Goal: Check status: Check status

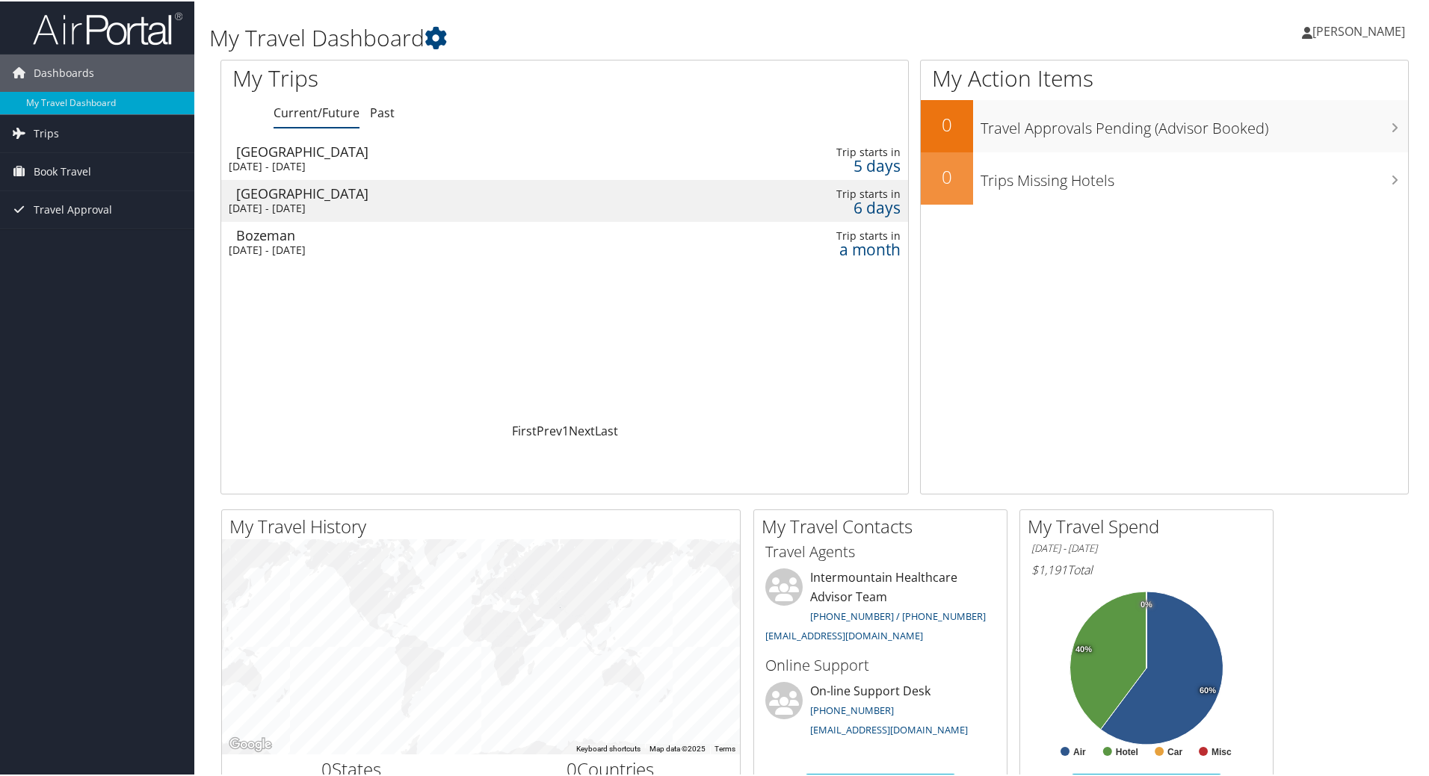
click at [323, 159] on div "Tue 16 Sep 2025 - Wed 17 Sep 2025" at bounding box center [445, 164] width 433 height 13
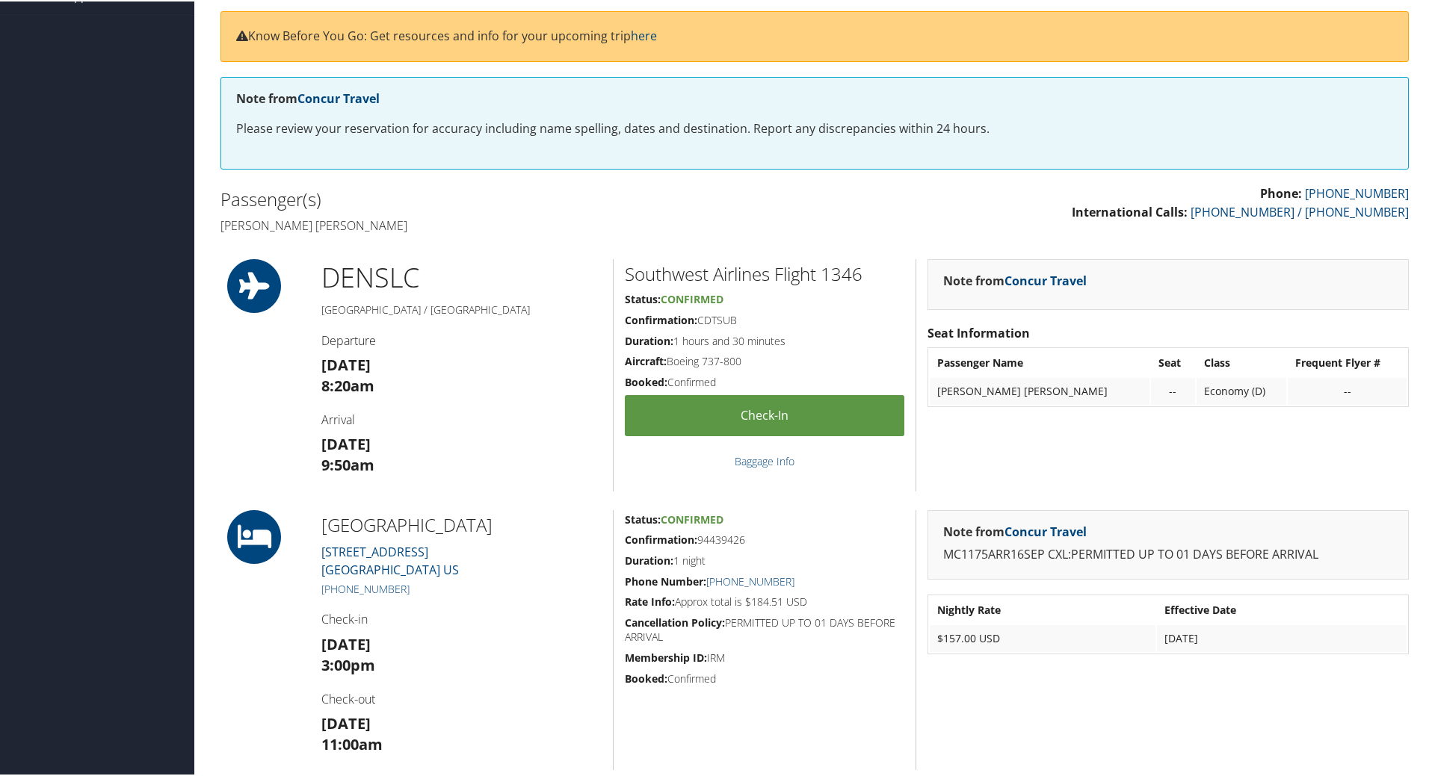
scroll to position [224, 0]
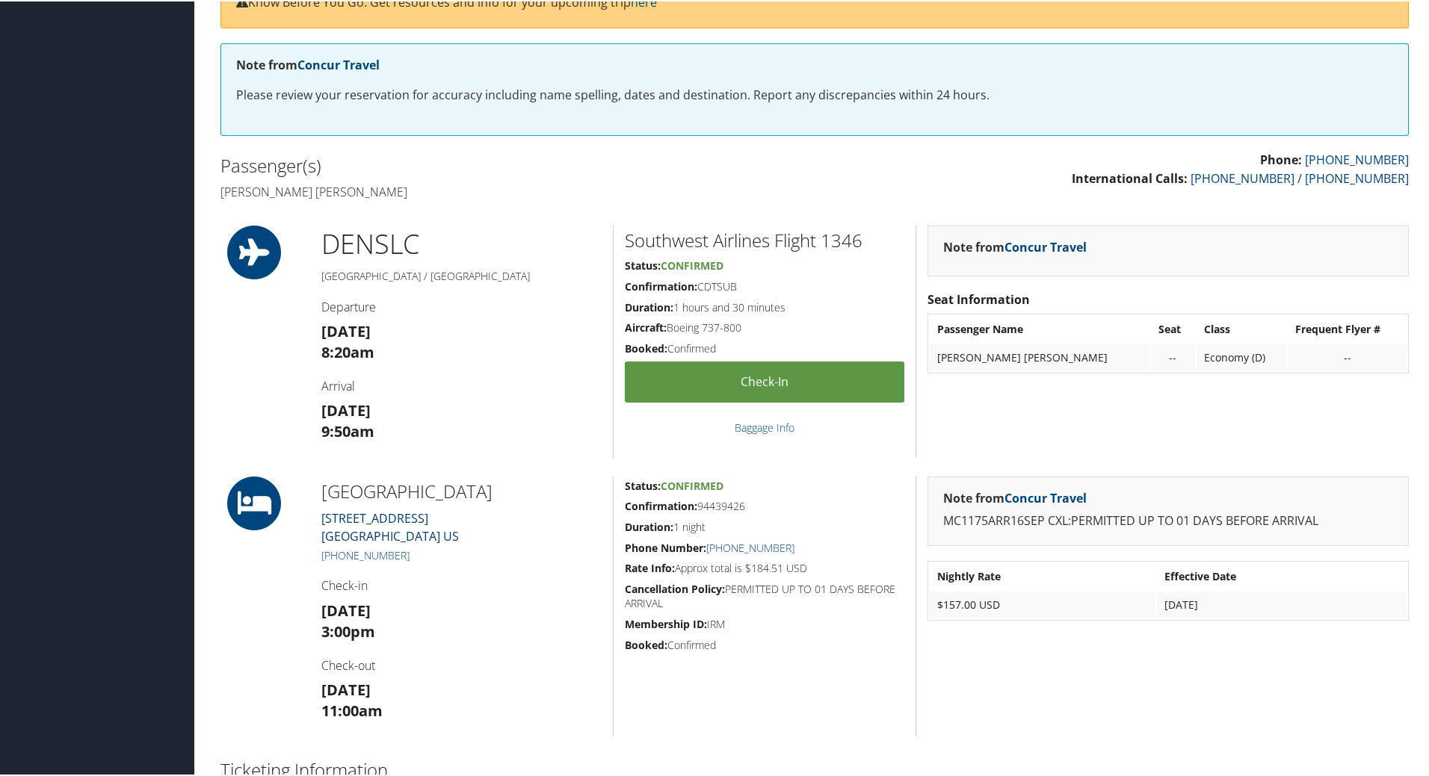
click at [405, 517] on link "75 S WEST TEMPLE Salt Lake City UT 84101 US" at bounding box center [389, 526] width 137 height 34
drag, startPoint x: 570, startPoint y: 486, endPoint x: 521, endPoint y: 488, distance: 49.4
click at [521, 488] on h2 "[GEOGRAPHIC_DATA]" at bounding box center [461, 489] width 280 height 25
drag, startPoint x: 480, startPoint y: 535, endPoint x: 313, endPoint y: 518, distance: 167.5
click at [313, 518] on div "Marriott Downtown City Creek 75 S WEST TEMPLE Salt Lake City UT 84101 US +1 (80…" at bounding box center [461, 605] width 303 height 260
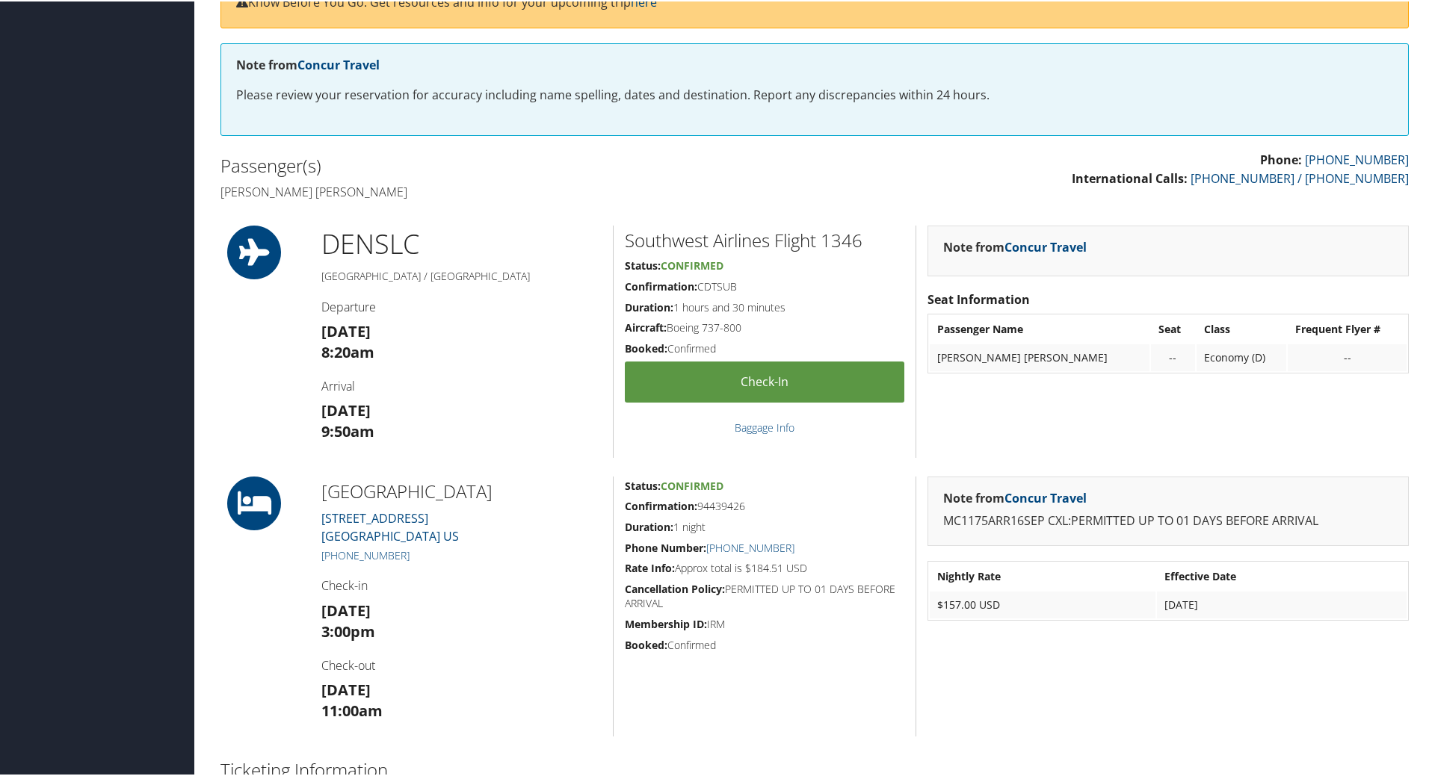
copy link "75 S WEST TEMPLE Salt Lake City UT 84101 US"
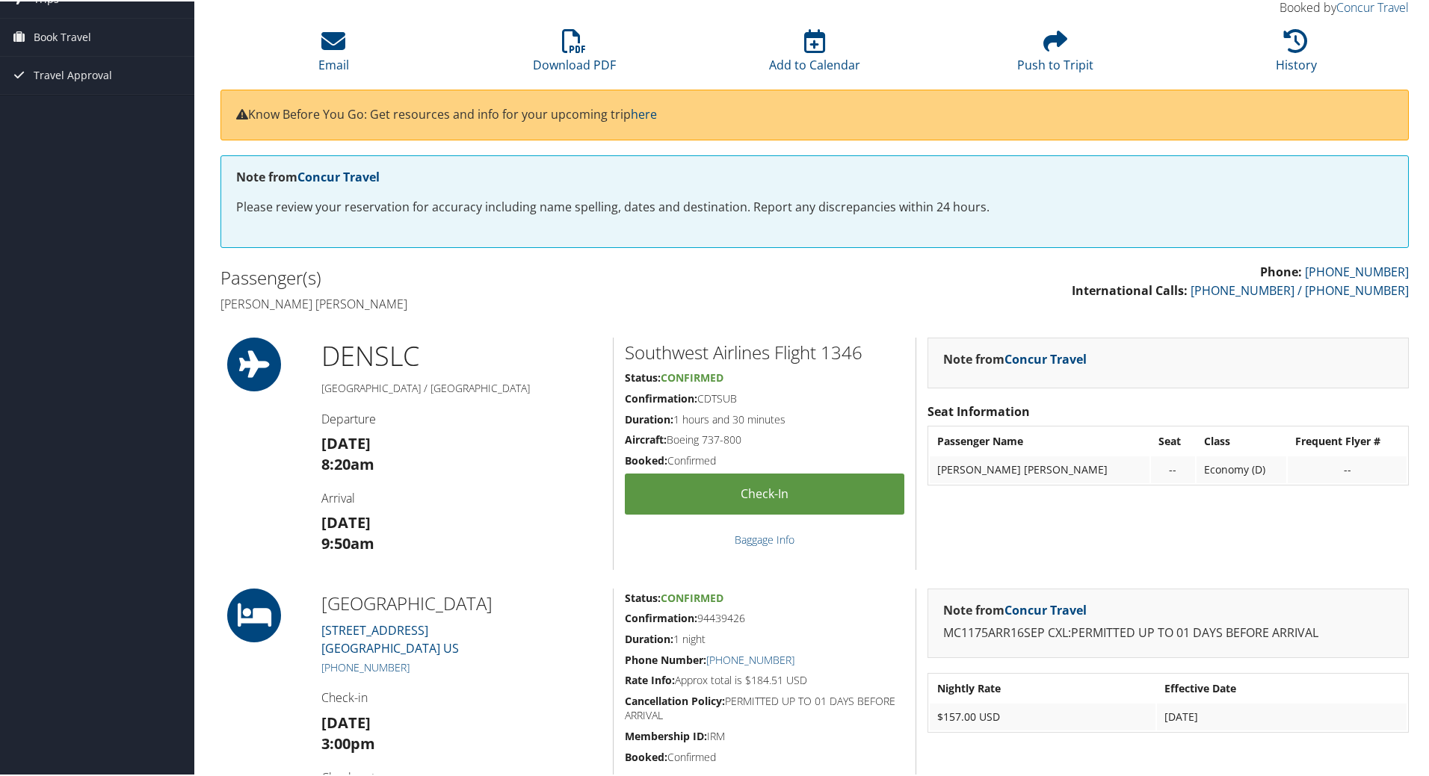
scroll to position [0, 0]
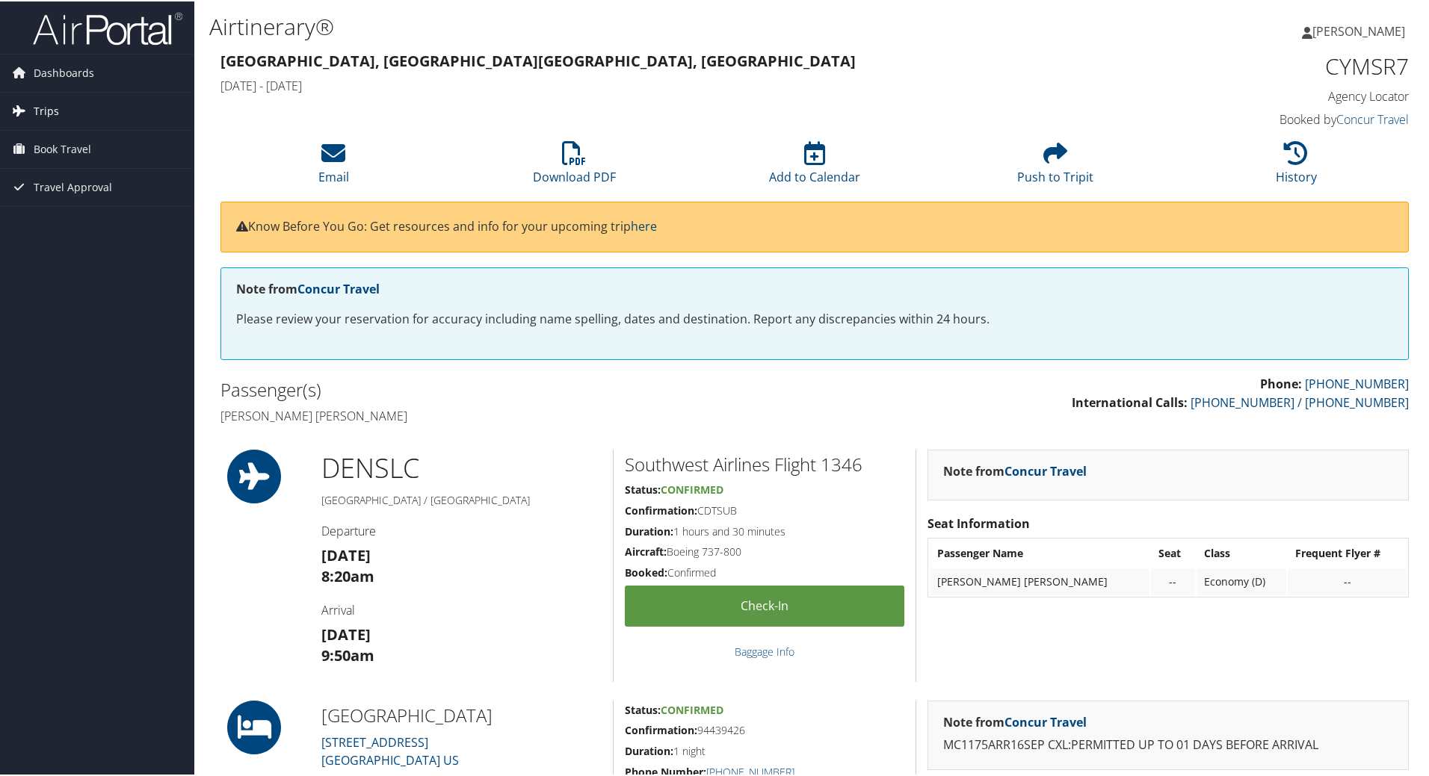
click at [56, 111] on span "Trips" at bounding box center [46, 109] width 25 height 37
click at [75, 138] on link "Current/Future Trips" at bounding box center [97, 140] width 194 height 22
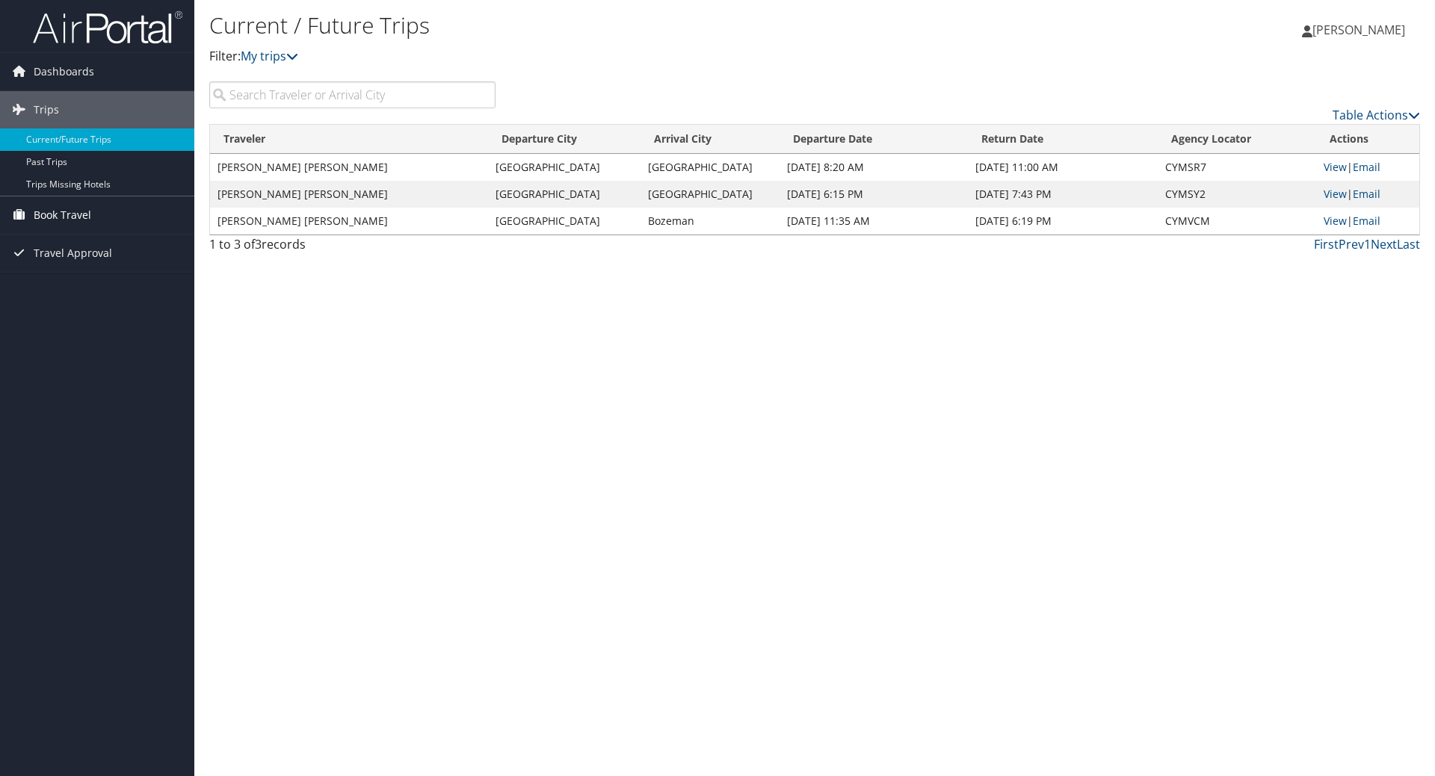
click at [78, 211] on span "Book Travel" at bounding box center [63, 215] width 58 height 37
click at [80, 282] on link "Book/Manage Online Trips" at bounding box center [97, 290] width 194 height 22
click at [87, 134] on link "Current/Future Trips" at bounding box center [97, 140] width 194 height 22
click at [1332, 166] on link "View" at bounding box center [1334, 167] width 23 height 14
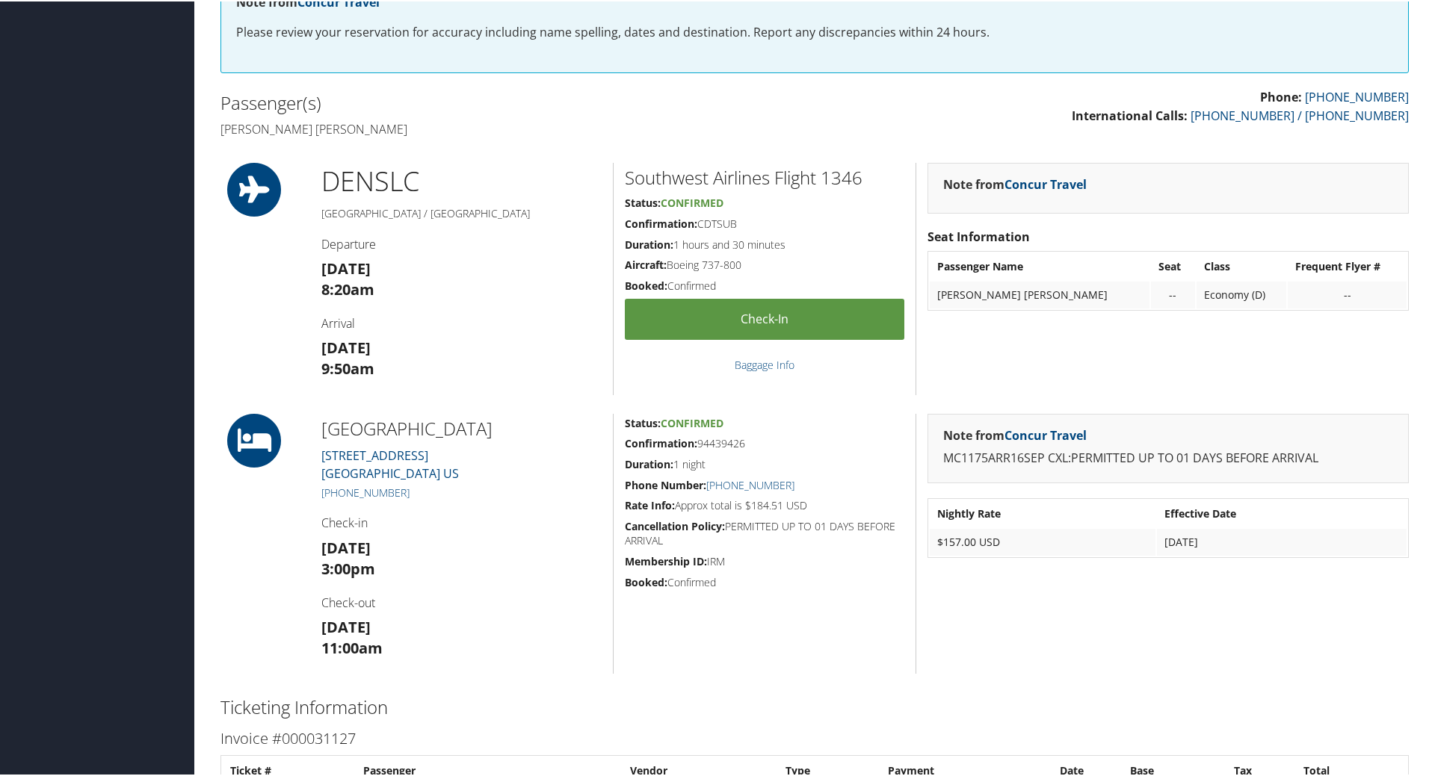
scroll to position [299, 0]
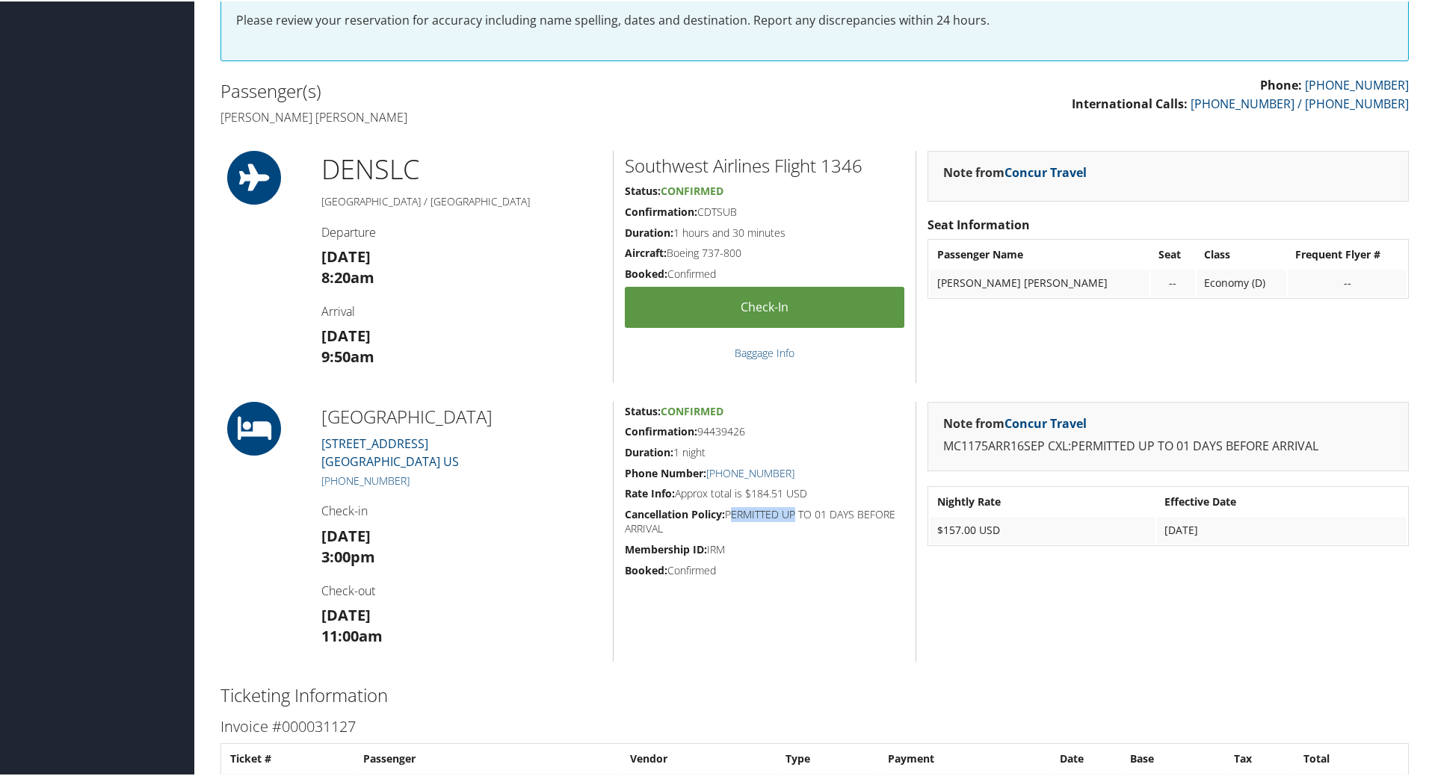
drag, startPoint x: 728, startPoint y: 509, endPoint x: 789, endPoint y: 507, distance: 61.3
click at [789, 507] on h5 "Cancellation Policy: PERMITTED UP TO 01 DAYS BEFORE ARRIVAL" at bounding box center [764, 520] width 279 height 29
click at [778, 548] on h5 "Membership ID: IRM" at bounding box center [764, 548] width 279 height 15
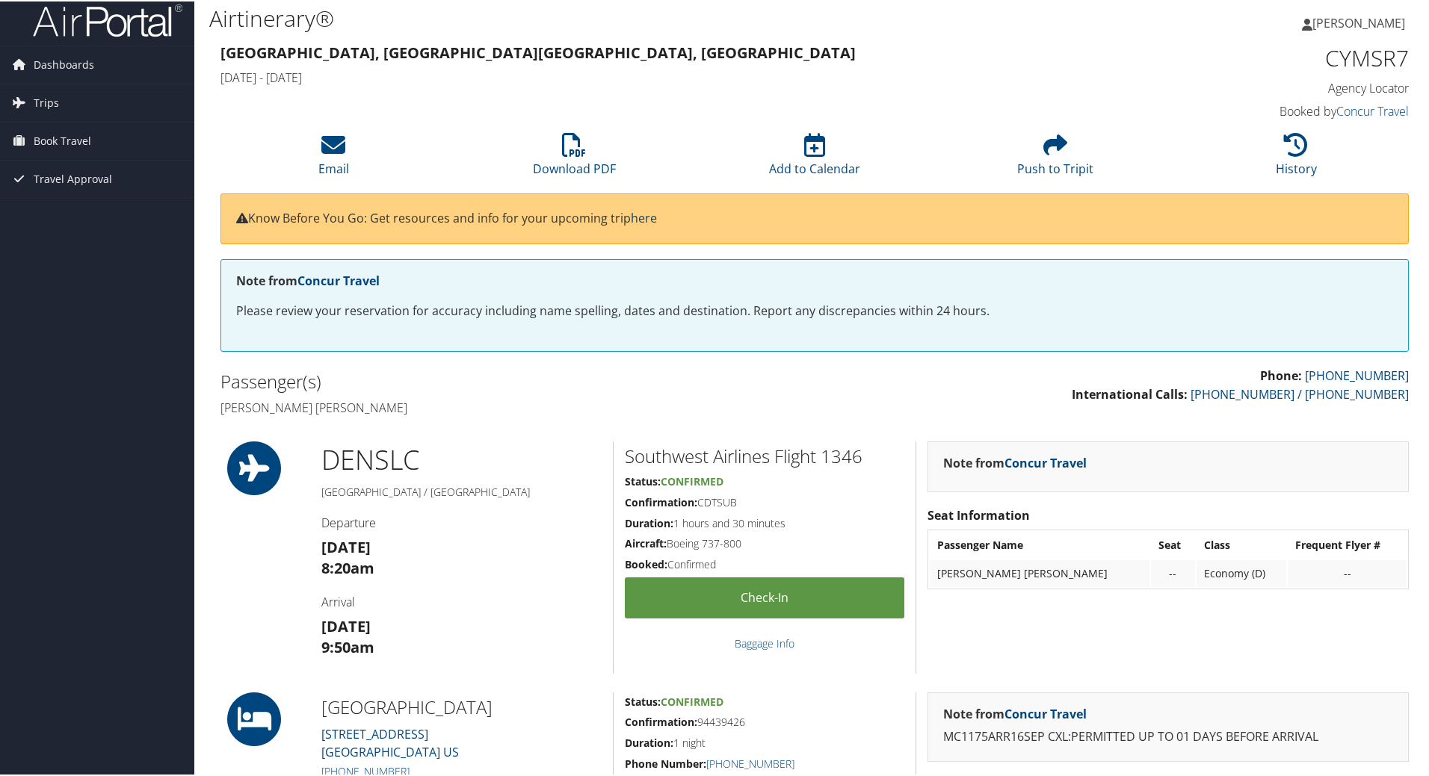
scroll to position [0, 0]
